Goal: Information Seeking & Learning: Learn about a topic

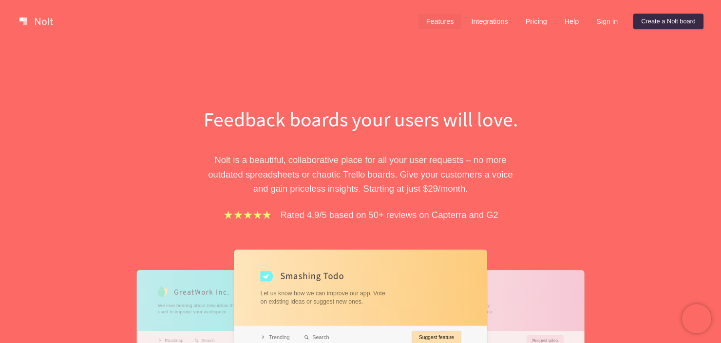
click at [446, 24] on link "Features" at bounding box center [439, 22] width 43 height 16
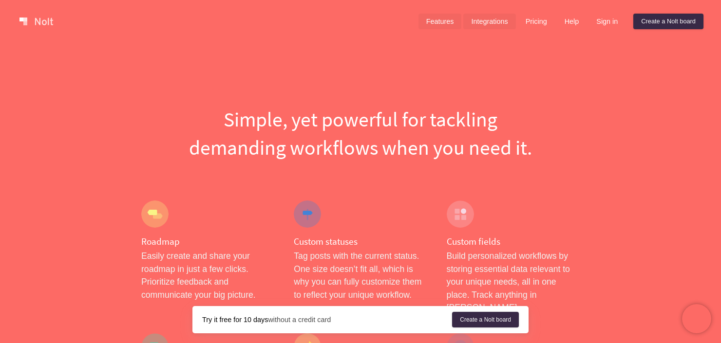
click at [473, 27] on link "Integrations" at bounding box center [489, 22] width 52 height 16
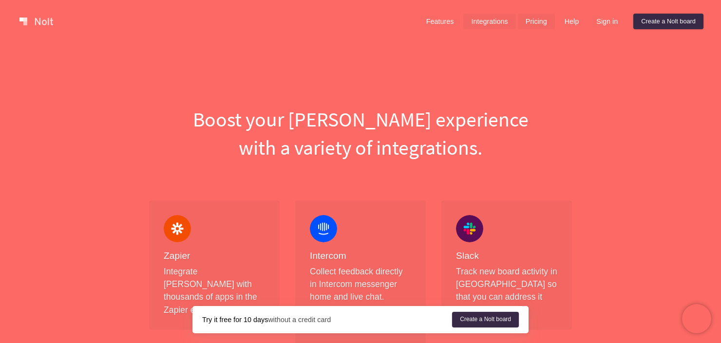
click at [540, 26] on link "Pricing" at bounding box center [536, 22] width 37 height 16
